Goal: Task Accomplishment & Management: Complete application form

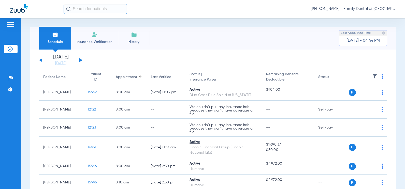
click at [82, 60] on button at bounding box center [80, 60] width 3 height 4
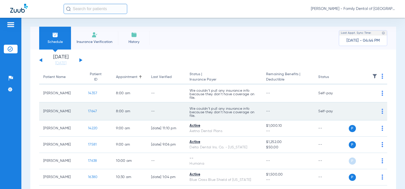
click at [91, 110] on span "17647" at bounding box center [92, 112] width 9 height 4
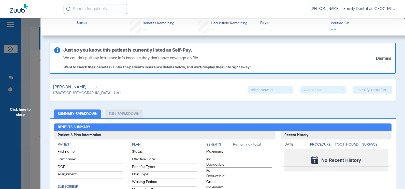
click at [93, 89] on span "Edit" at bounding box center [95, 88] width 5 height 5
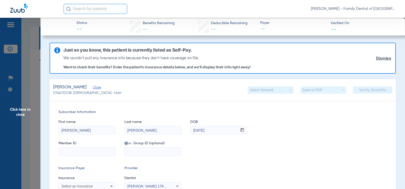
click at [93, 89] on span "Close" at bounding box center [95, 88] width 5 height 5
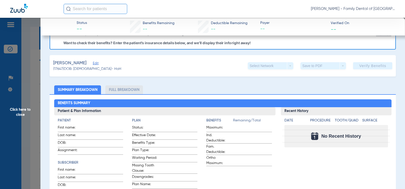
scroll to position [51, 0]
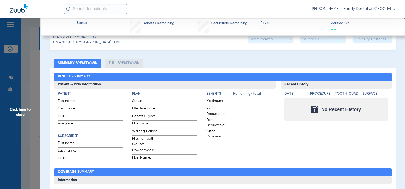
click at [18, 108] on span "Click here to close" at bounding box center [20, 112] width 40 height 189
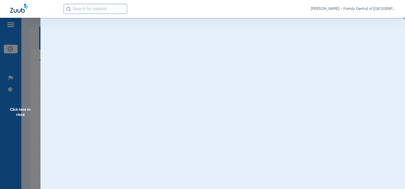
scroll to position [0, 0]
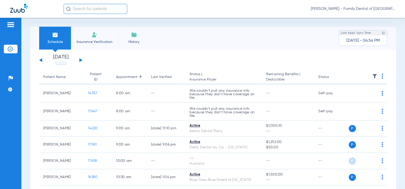
click at [81, 61] on button at bounding box center [80, 60] width 3 height 4
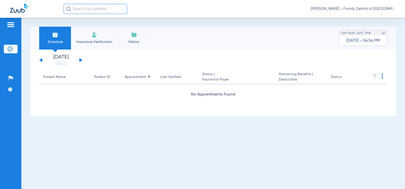
click at [41, 61] on button at bounding box center [40, 60] width 3 height 4
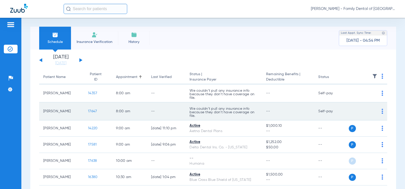
click at [91, 113] on span "17647" at bounding box center [92, 112] width 9 height 4
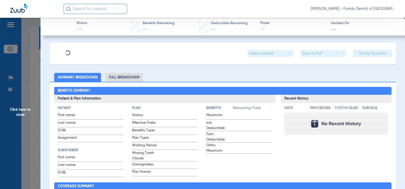
type input "[PERSON_NAME]"
type input "[DATE]"
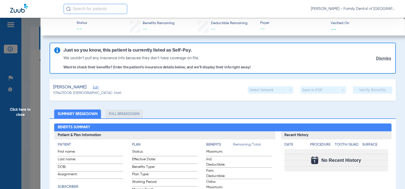
click at [93, 89] on span "Edit" at bounding box center [95, 88] width 5 height 5
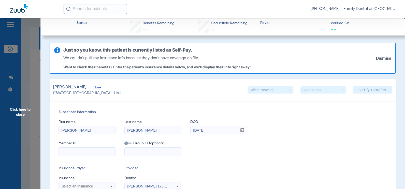
click at [93, 88] on span "Close" at bounding box center [95, 88] width 5 height 5
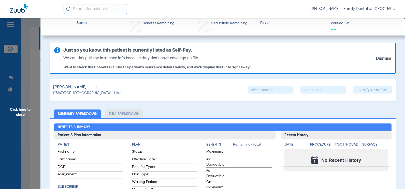
click at [93, 90] on span "Edit" at bounding box center [95, 88] width 5 height 5
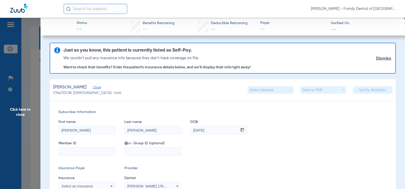
click at [28, 118] on span "Click here to close" at bounding box center [20, 112] width 40 height 189
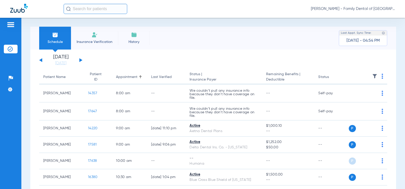
click at [12, 11] on img at bounding box center [19, 8] width 18 height 9
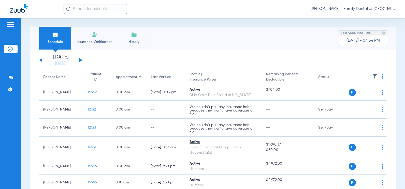
click at [82, 60] on button at bounding box center [80, 60] width 3 height 4
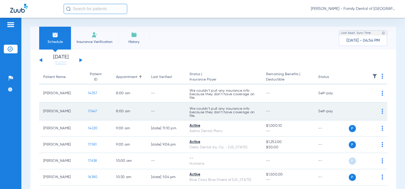
click at [323, 111] on td "Self-pay" at bounding box center [331, 112] width 34 height 18
click at [382, 111] on img at bounding box center [383, 111] width 2 height 5
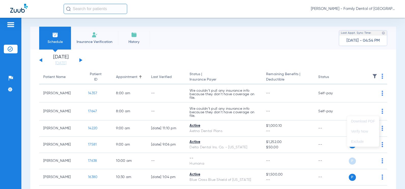
click at [161, 108] on div at bounding box center [202, 94] width 405 height 189
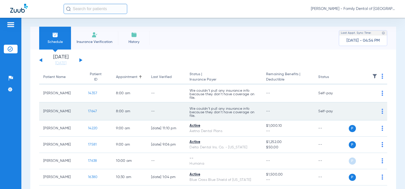
click at [88, 112] on span "17647" at bounding box center [92, 112] width 9 height 4
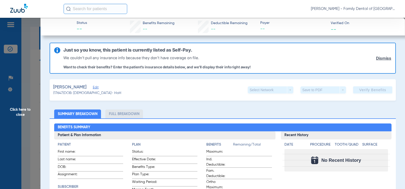
click at [93, 89] on span "Edit" at bounding box center [95, 88] width 5 height 5
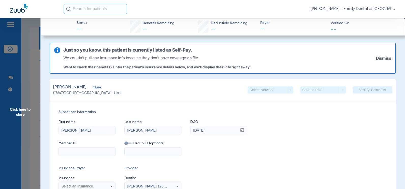
click at [27, 113] on span "Click here to close" at bounding box center [20, 112] width 40 height 189
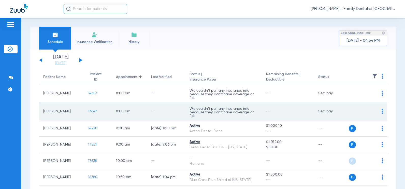
click at [380, 111] on td "P S" at bounding box center [368, 112] width 39 height 18
click at [382, 111] on img at bounding box center [383, 111] width 2 height 5
click at [378, 111] on div at bounding box center [202, 94] width 405 height 189
click at [90, 113] on span "17647" at bounding box center [92, 112] width 9 height 4
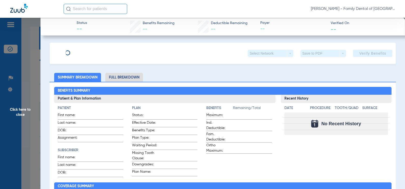
type input "Brian"
type input "Smith"
type input "09/07/1965"
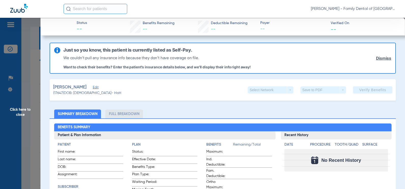
click at [93, 87] on span "Edit" at bounding box center [95, 88] width 5 height 5
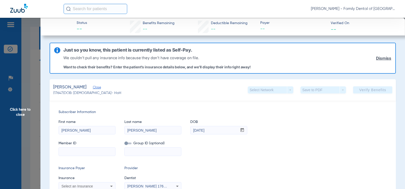
click at [376, 59] on link "Dismiss" at bounding box center [383, 58] width 15 height 5
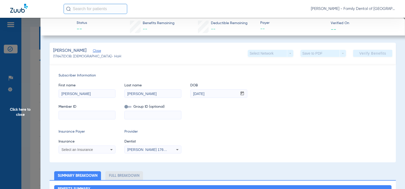
click at [357, 53] on app-verify-button "Verify Benefits" at bounding box center [372, 53] width 39 height 7
click at [115, 61] on div "Smith, Brian Close (17647) DOB: 09/07/1965 - HoH Select Network arrow_drop_down…" at bounding box center [223, 53] width 346 height 21
click at [18, 110] on span "Click here to close" at bounding box center [20, 112] width 40 height 189
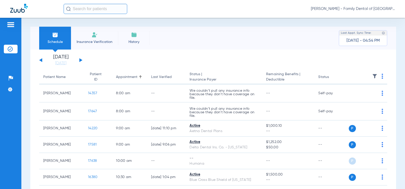
click at [79, 13] on input "text" at bounding box center [96, 9] width 64 height 10
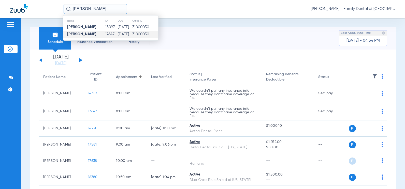
type input "brian smith"
click at [83, 34] on strong "[PERSON_NAME]" at bounding box center [81, 34] width 29 height 4
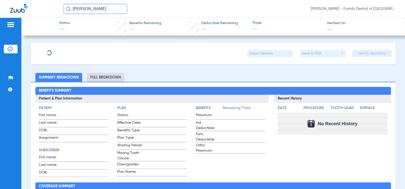
type input "Brian"
type input "Smith"
type input "09/07/1965"
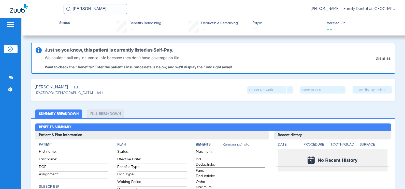
click at [74, 87] on span "Edit" at bounding box center [76, 88] width 5 height 5
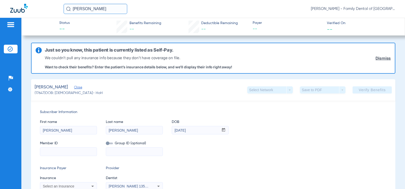
click at [17, 8] on img at bounding box center [19, 8] width 18 height 9
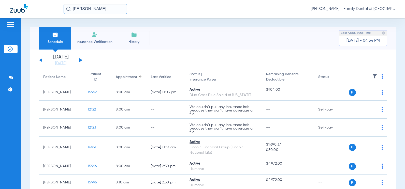
click at [80, 61] on button at bounding box center [80, 60] width 3 height 4
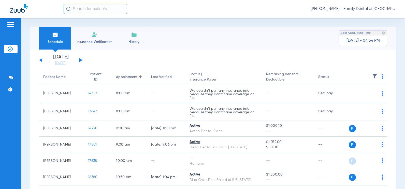
click at [79, 60] on button at bounding box center [80, 60] width 3 height 4
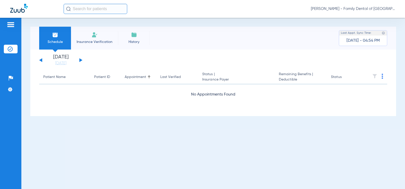
click at [41, 59] on button at bounding box center [40, 60] width 3 height 4
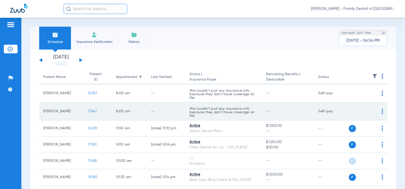
click at [88, 112] on span "17647" at bounding box center [92, 112] width 9 height 4
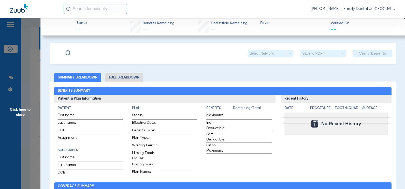
type input "Brian"
type input "Smith"
type input "09/07/1965"
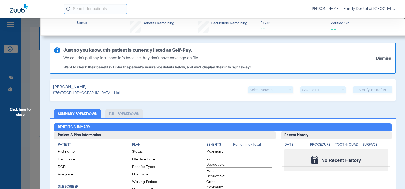
click at [93, 88] on span "Edit" at bounding box center [95, 88] width 5 height 5
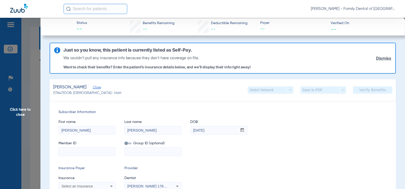
click at [22, 117] on span "Click here to close" at bounding box center [20, 112] width 40 height 189
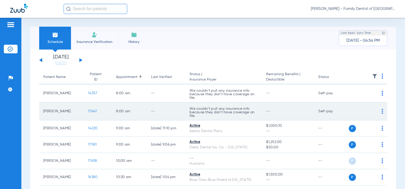
click at [382, 112] on img at bounding box center [383, 111] width 2 height 5
click at [378, 112] on div at bounding box center [202, 94] width 405 height 189
click at [88, 111] on span "17647" at bounding box center [92, 112] width 9 height 4
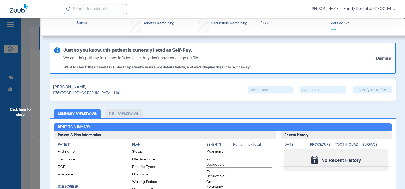
click at [26, 109] on span "Click here to close" at bounding box center [20, 112] width 40 height 189
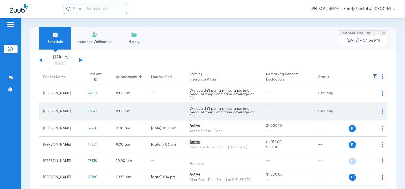
click at [382, 111] on img at bounding box center [383, 111] width 2 height 5
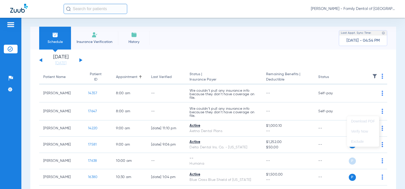
click at [188, 59] on div at bounding box center [202, 94] width 405 height 189
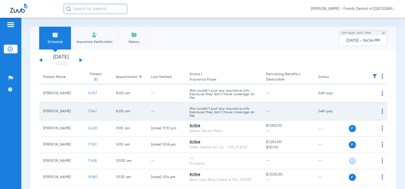
click at [90, 111] on span "17647" at bounding box center [92, 112] width 9 height 4
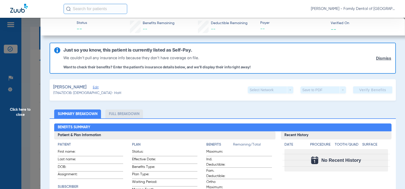
click at [130, 113] on li "Full Breakdown" at bounding box center [124, 114] width 38 height 9
click at [93, 87] on span "Edit" at bounding box center [95, 88] width 5 height 5
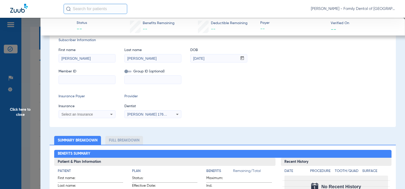
scroll to position [51, 0]
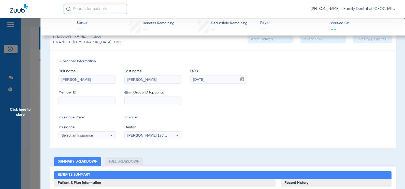
click at [77, 98] on input at bounding box center [87, 101] width 56 height 8
click at [136, 99] on input at bounding box center [153, 101] width 56 height 8
click at [114, 135] on icon at bounding box center [111, 136] width 6 height 6
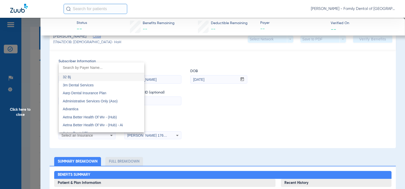
click at [114, 135] on div at bounding box center [202, 94] width 405 height 189
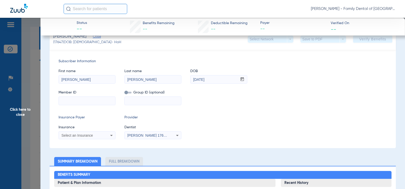
click at [87, 100] on input at bounding box center [87, 101] width 56 height 8
paste input "U66842059"
type input "U66842059"
click at [138, 99] on input at bounding box center [153, 101] width 56 height 8
type input "2500656"
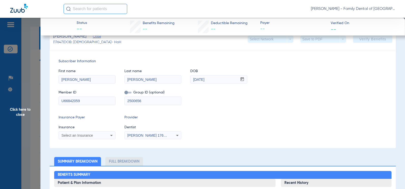
click at [93, 136] on div "Select an Insurance" at bounding box center [82, 136] width 41 height 4
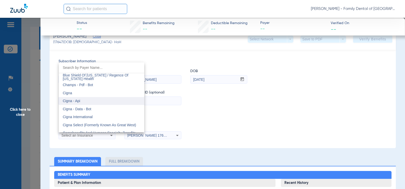
scroll to position [738, 0]
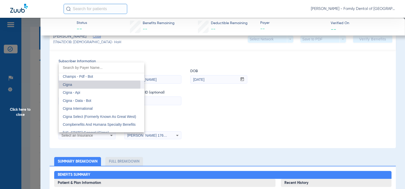
click at [89, 85] on mat-option "Cigna" at bounding box center [101, 85] width 85 height 8
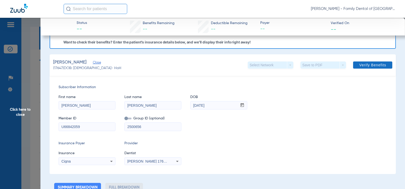
scroll to position [0, 0]
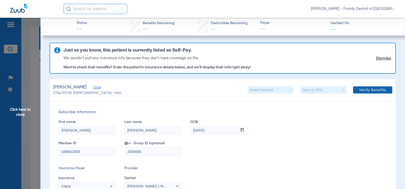
click at [367, 91] on span "Verify Benefits" at bounding box center [372, 90] width 27 height 4
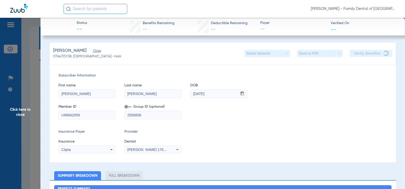
click at [93, 49] on span "Close" at bounding box center [95, 51] width 5 height 5
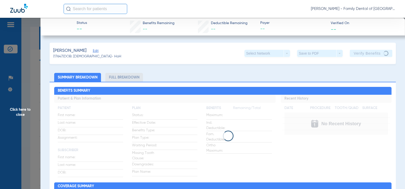
click at [28, 111] on span "Click here to close" at bounding box center [20, 112] width 40 height 189
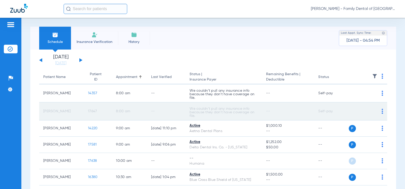
click at [91, 110] on span "17647" at bounding box center [92, 112] width 9 height 4
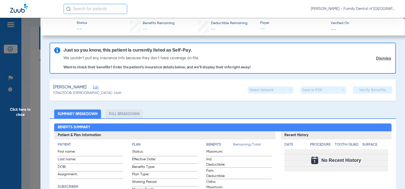
click at [93, 86] on span "Edit" at bounding box center [95, 88] width 5 height 5
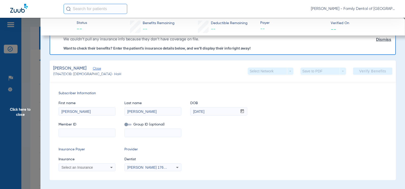
scroll to position [51, 0]
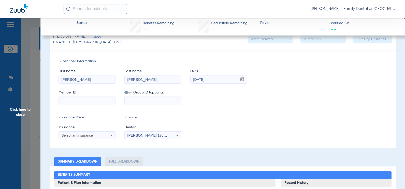
paste input "U66842059"
type input "U66842059"
click at [137, 100] on input at bounding box center [153, 101] width 56 height 8
click at [164, 100] on input at bounding box center [153, 101] width 56 height 8
type input "2500656"
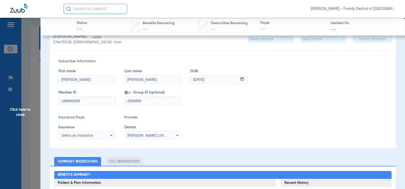
click at [90, 132] on mat-select "Select an Insurance" at bounding box center [87, 136] width 57 height 8
click at [91, 134] on span "Select an Insurance" at bounding box center [78, 136] width 32 height 4
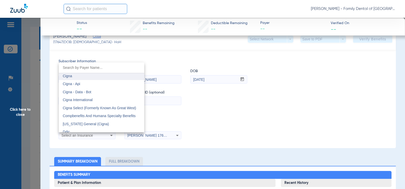
scroll to position [738, 0]
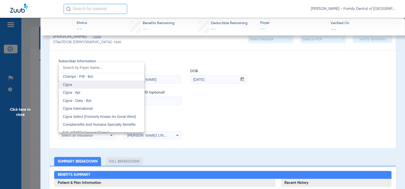
click at [85, 85] on mat-option "Cigna" at bounding box center [101, 85] width 85 height 8
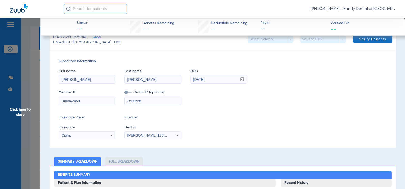
click at [366, 38] on span "Verify Benefits" at bounding box center [372, 39] width 27 height 4
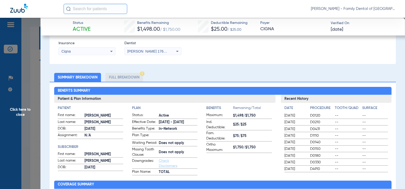
scroll to position [62, 0]
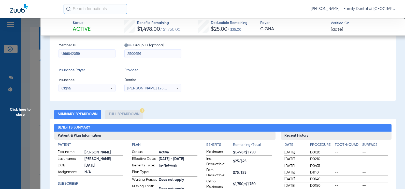
click at [79, 9] on input "text" at bounding box center [96, 9] width 64 height 10
